Goal: Connect with others: Connect with others

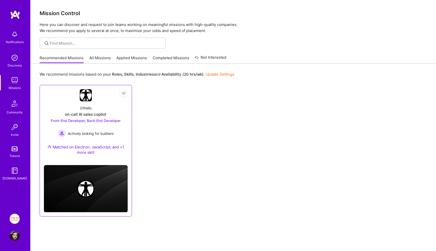
click at [87, 107] on div "Othello" at bounding box center [86, 108] width 12 height 5
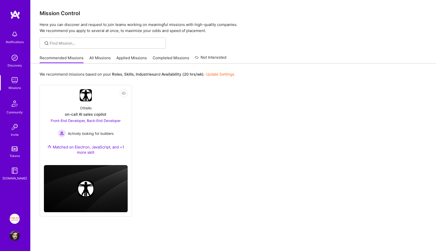
click at [18, 63] on div "Discovery" at bounding box center [15, 65] width 14 height 5
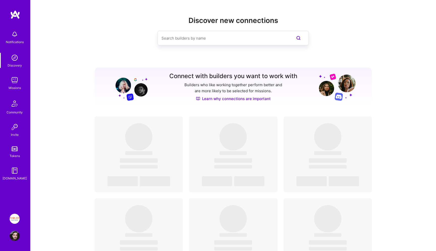
click at [260, 36] on input at bounding box center [223, 38] width 123 height 13
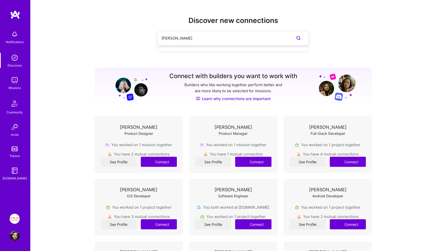
type input "[PERSON_NAME]"
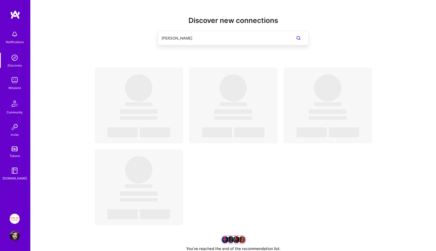
click at [225, 40] on input "[PERSON_NAME]" at bounding box center [223, 38] width 123 height 13
click at [99, 19] on h2 "Discover new connections" at bounding box center [234, 20] width 278 height 8
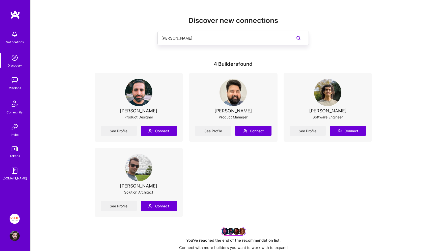
click at [213, 39] on input "[PERSON_NAME]" at bounding box center [223, 38] width 123 height 13
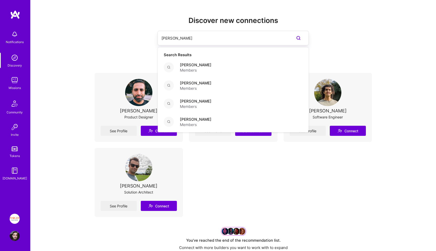
click at [213, 39] on input "[PERSON_NAME]" at bounding box center [223, 38] width 123 height 13
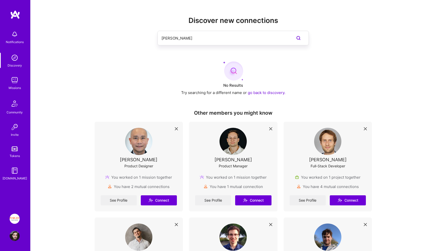
click at [172, 41] on input "[PERSON_NAME]" at bounding box center [223, 38] width 123 height 13
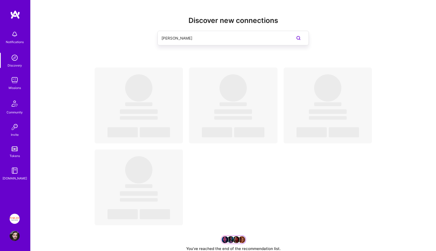
click at [111, 46] on div "Discover new connections [PERSON_NAME]" at bounding box center [234, 38] width 278 height 45
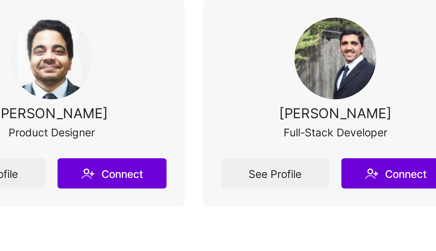
click at [323, 110] on div "[PERSON_NAME]" at bounding box center [328, 110] width 38 height 5
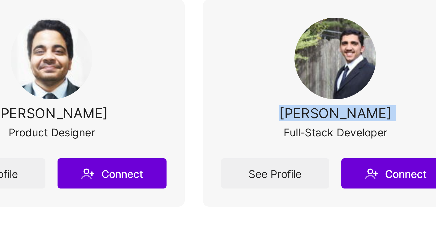
click at [323, 110] on div "[PERSON_NAME]" at bounding box center [328, 110] width 38 height 5
copy div "[PERSON_NAME]"
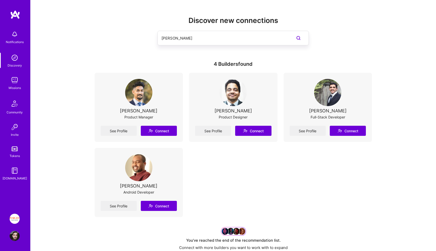
click at [214, 41] on input "[PERSON_NAME]" at bounding box center [223, 38] width 123 height 13
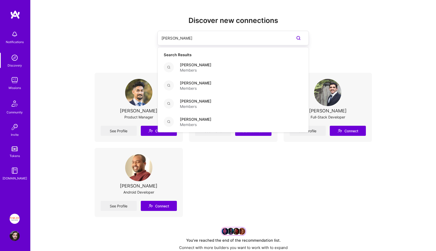
paste input "Stati"
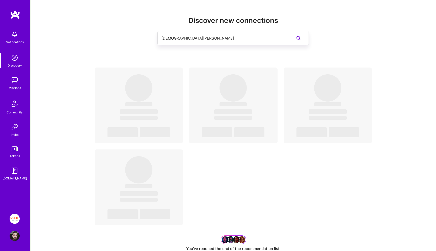
click at [177, 38] on input "[DEMOGRAPHIC_DATA][PERSON_NAME]" at bounding box center [223, 38] width 123 height 13
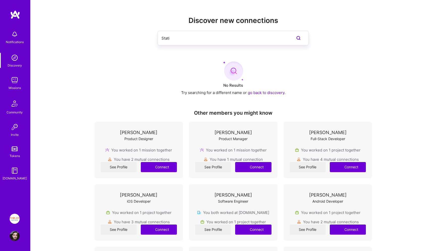
type input "Stati"
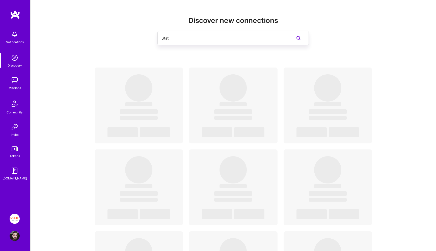
click at [106, 45] on div "Stati" at bounding box center [234, 38] width 278 height 15
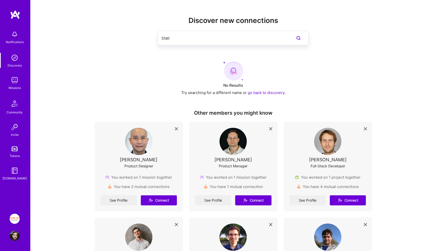
click at [171, 39] on input "Stati" at bounding box center [223, 38] width 123 height 13
